Goal: Download file/media

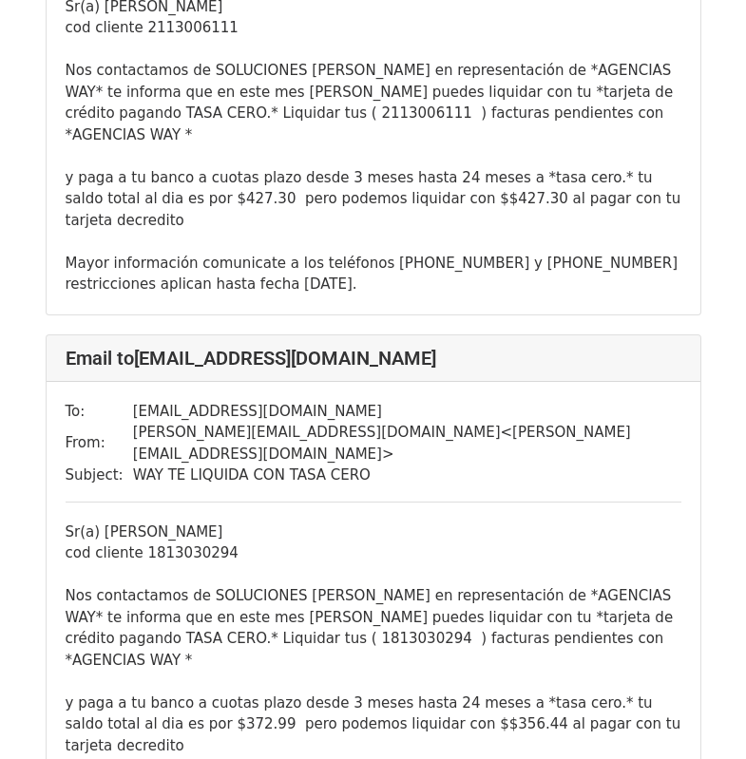
scroll to position [3707, 0]
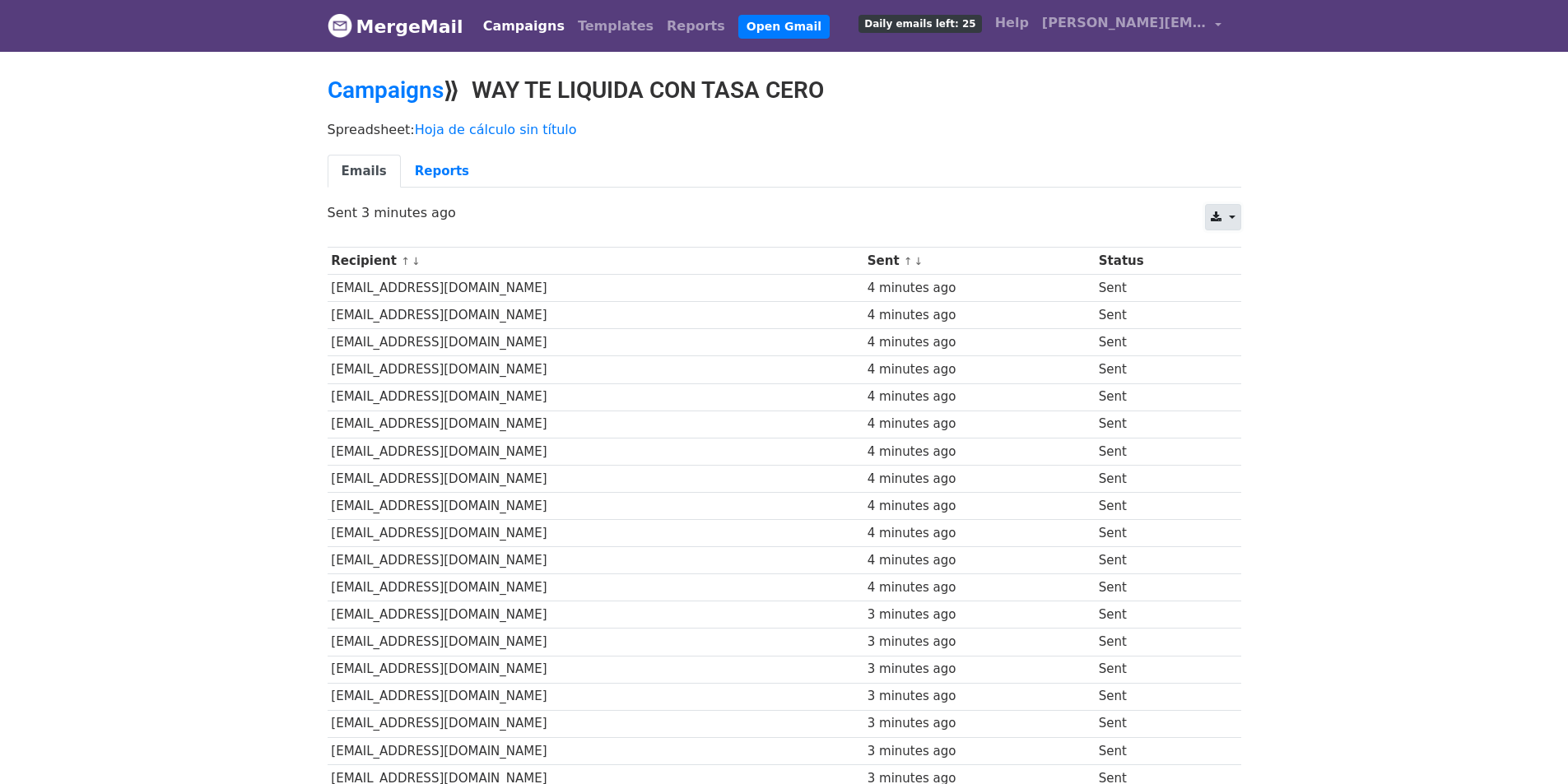
click at [1229, 214] on link at bounding box center [1222, 217] width 35 height 26
click at [1236, 282] on link "Excel" at bounding box center [1242, 281] width 74 height 26
